Goal: Task Accomplishment & Management: Manage account settings

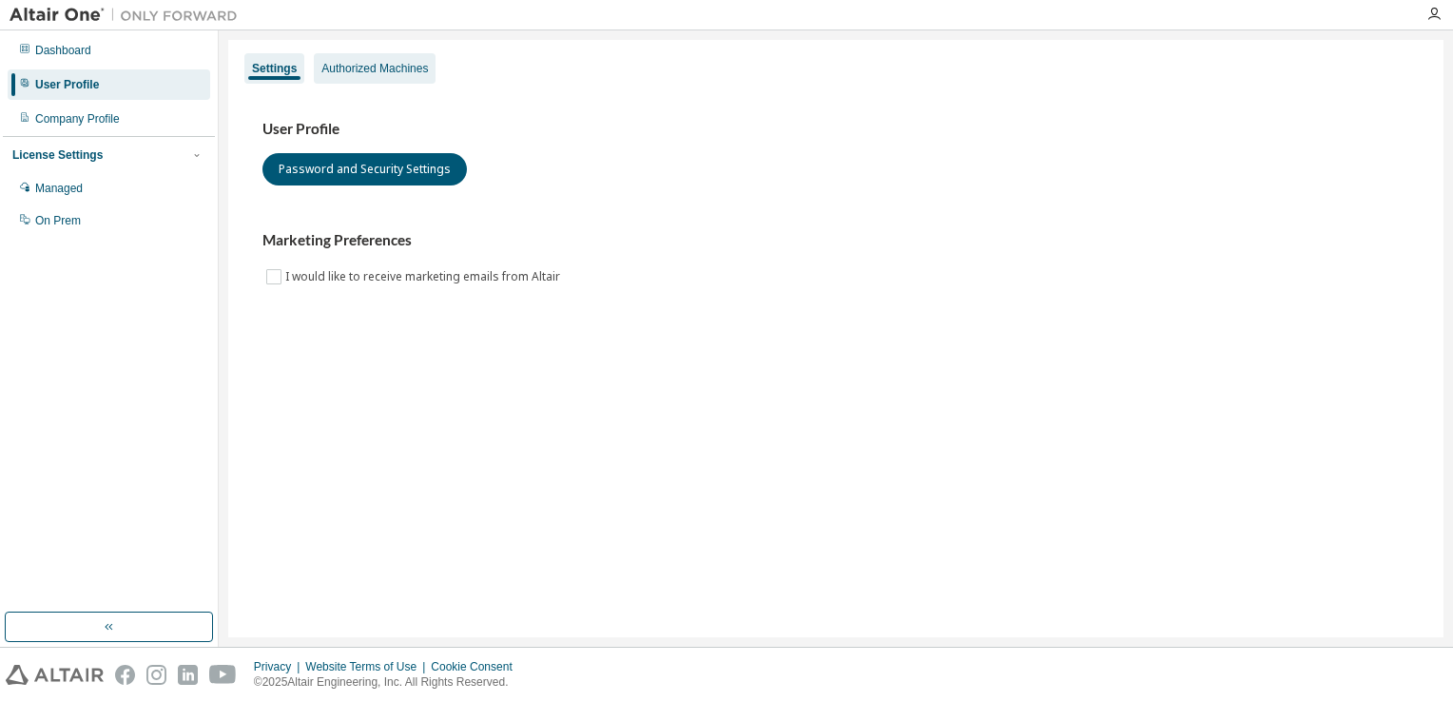
click at [385, 78] on div "Authorized Machines" at bounding box center [375, 68] width 122 height 30
